Goal: Find specific page/section: Find specific page/section

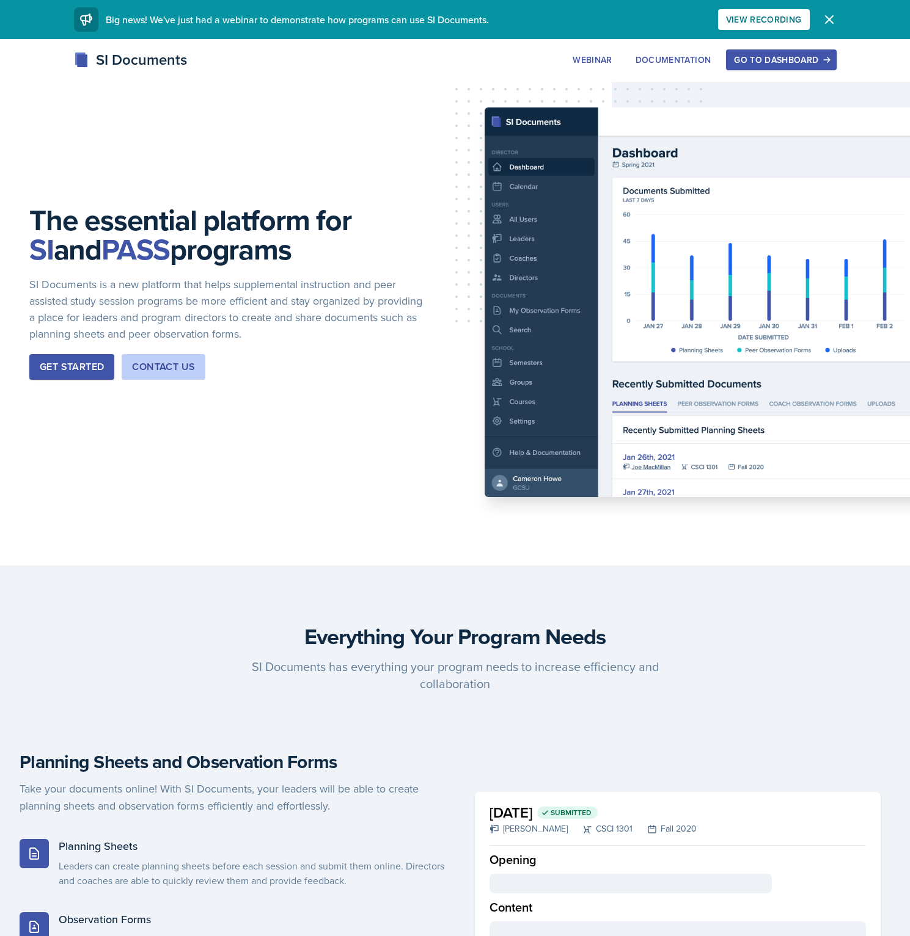
click at [757, 57] on div "Go to Dashboard" at bounding box center [781, 60] width 94 height 10
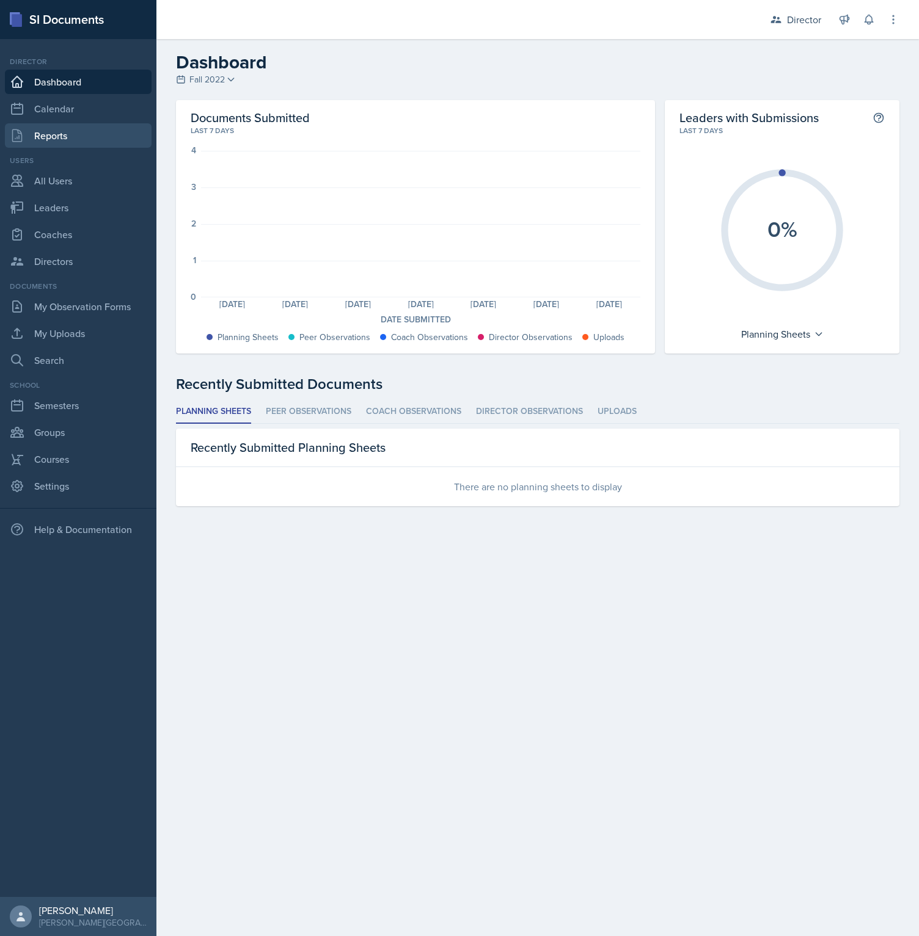
click at [73, 144] on link "Reports" at bounding box center [78, 135] width 147 height 24
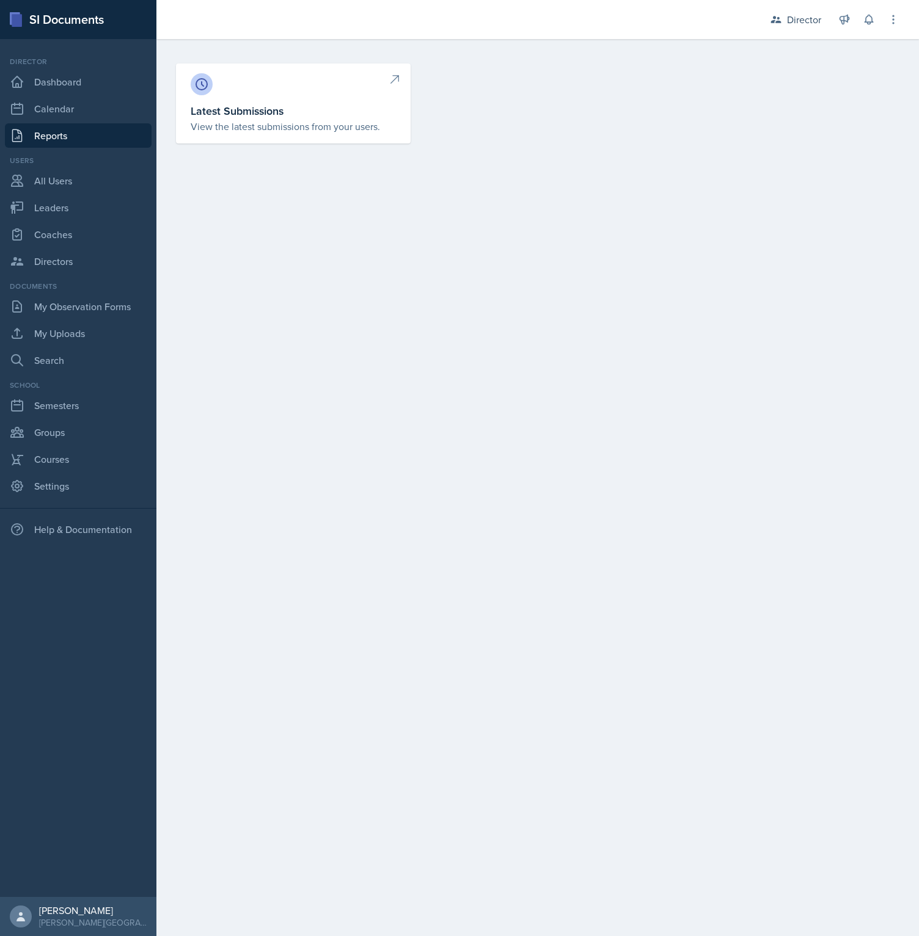
click at [274, 105] on h3 "Latest Submissions" at bounding box center [293, 111] width 205 height 16
select select "1"
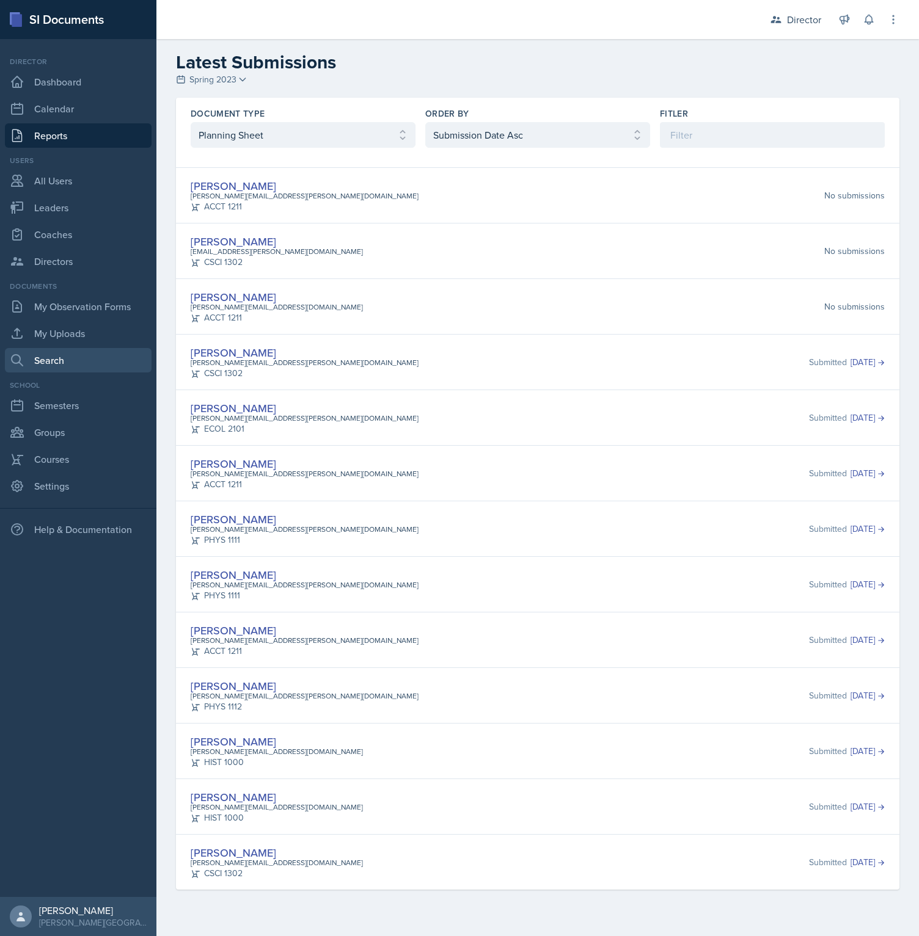
click at [65, 360] on link "Search" at bounding box center [78, 360] width 147 height 24
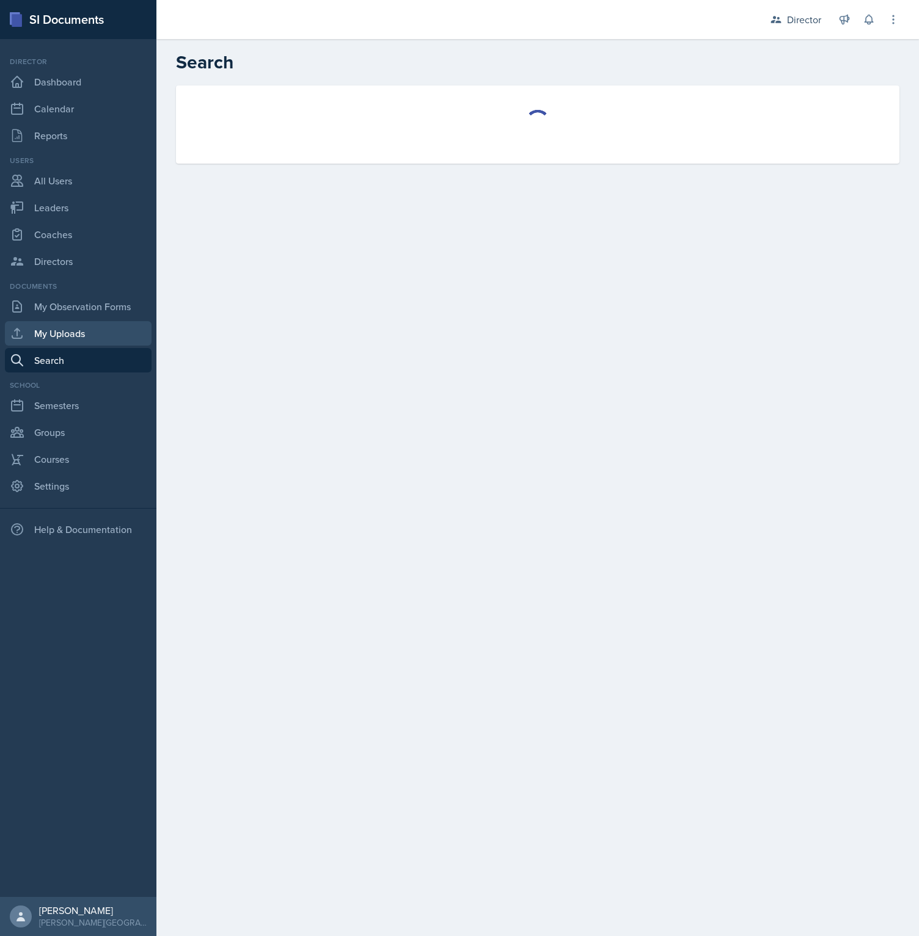
select select "all"
select select "1"
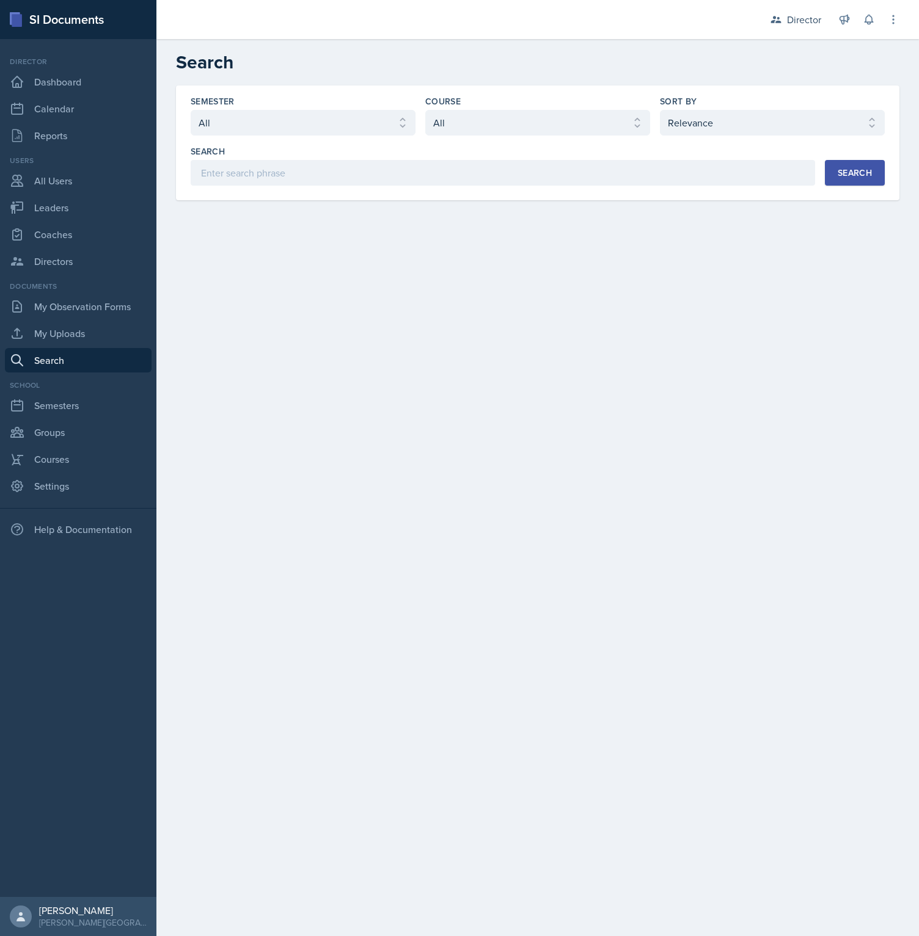
select select "1"
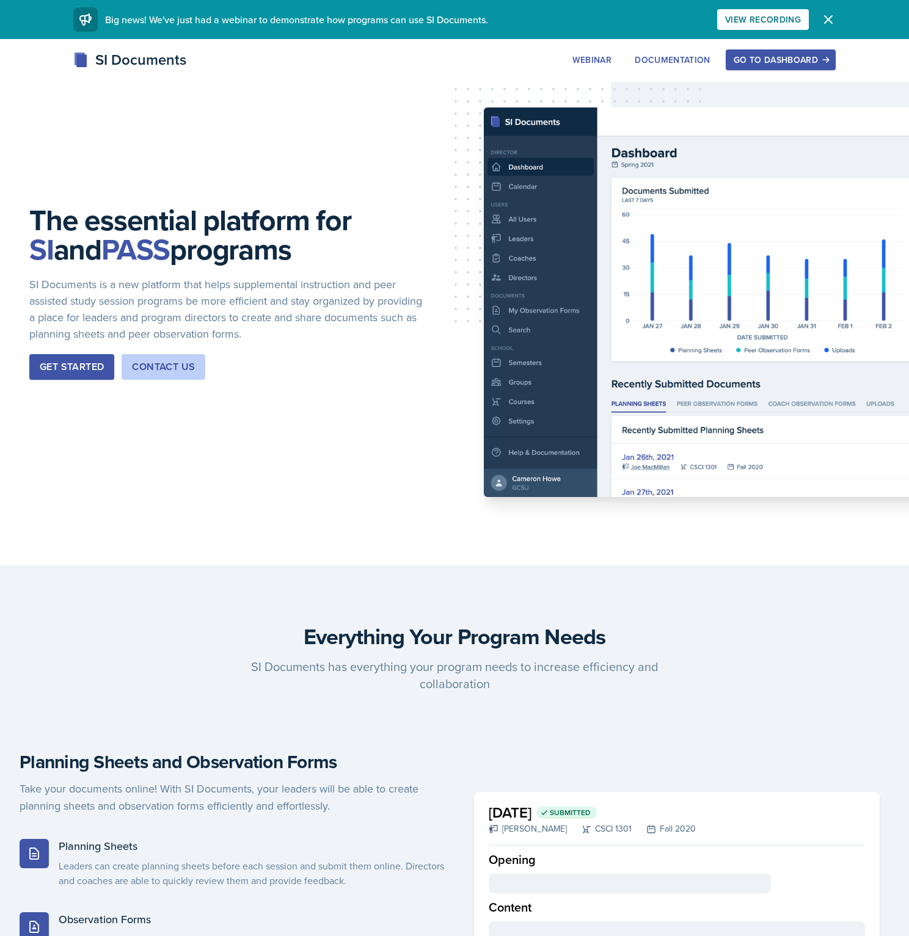
click at [263, 502] on div "The essential platform for SI and PASS programs SI Documents is a new platform …" at bounding box center [454, 302] width 909 height 527
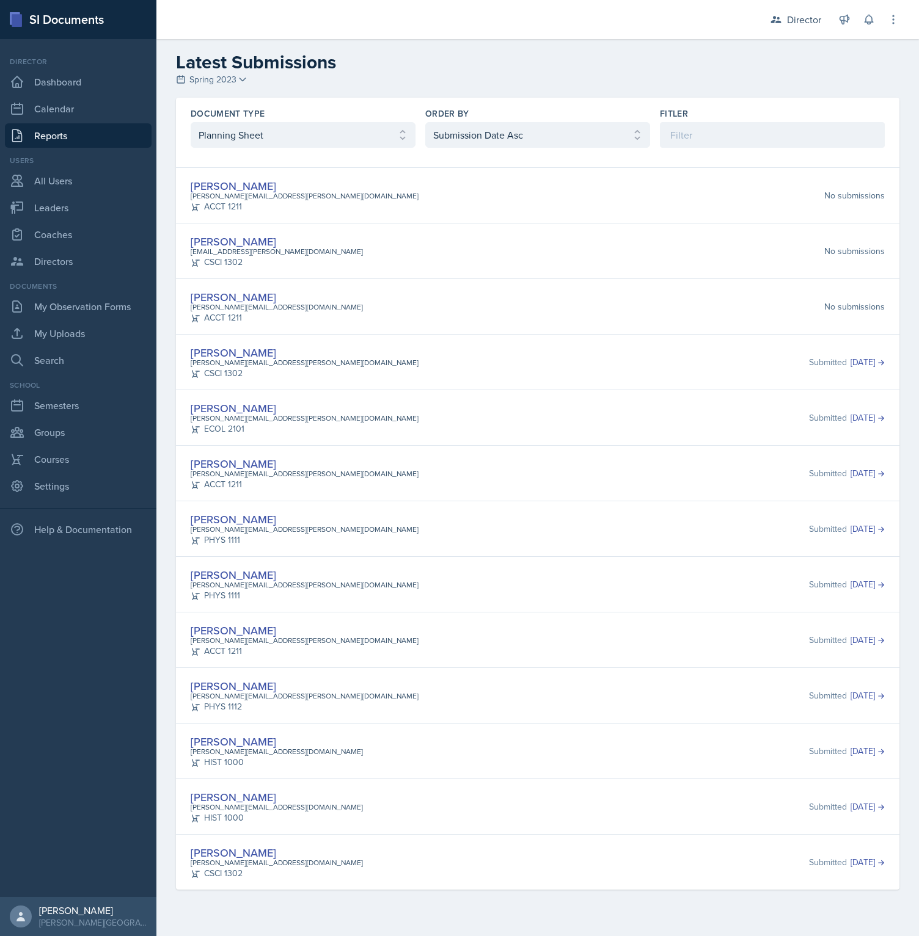
select select "1"
click at [242, 184] on link "[PERSON_NAME]" at bounding box center [234, 185] width 86 height 15
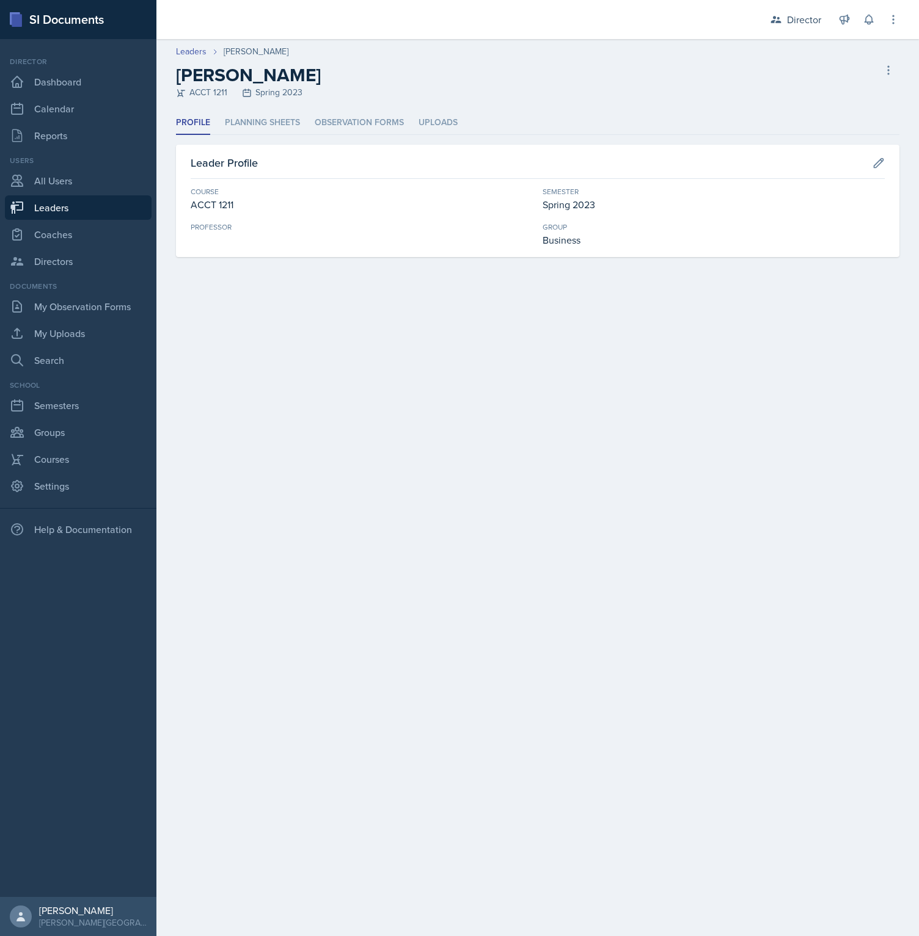
select select "1"
